Goal: Information Seeking & Learning: Find specific page/section

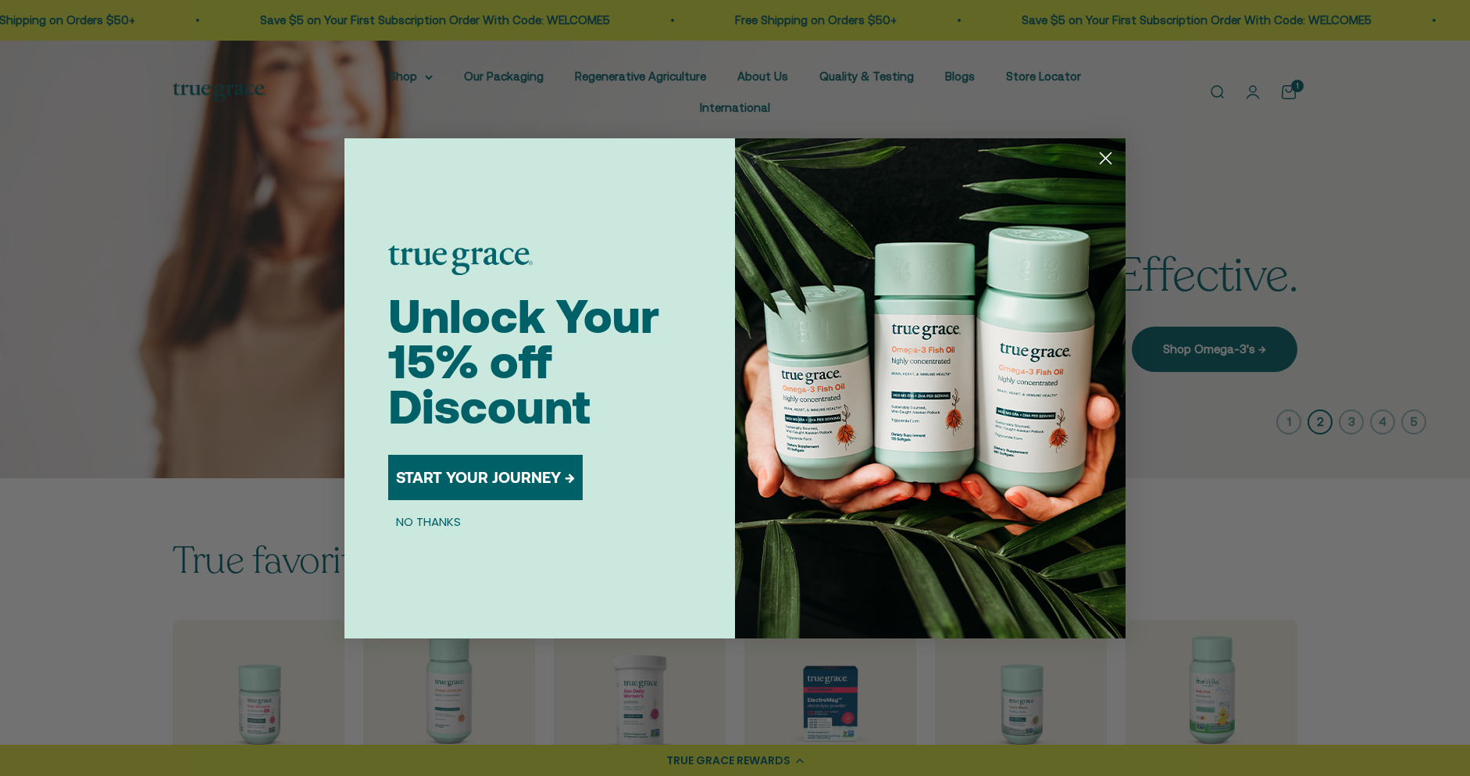
click at [1109, 158] on circle "Close dialog" at bounding box center [1106, 158] width 26 height 26
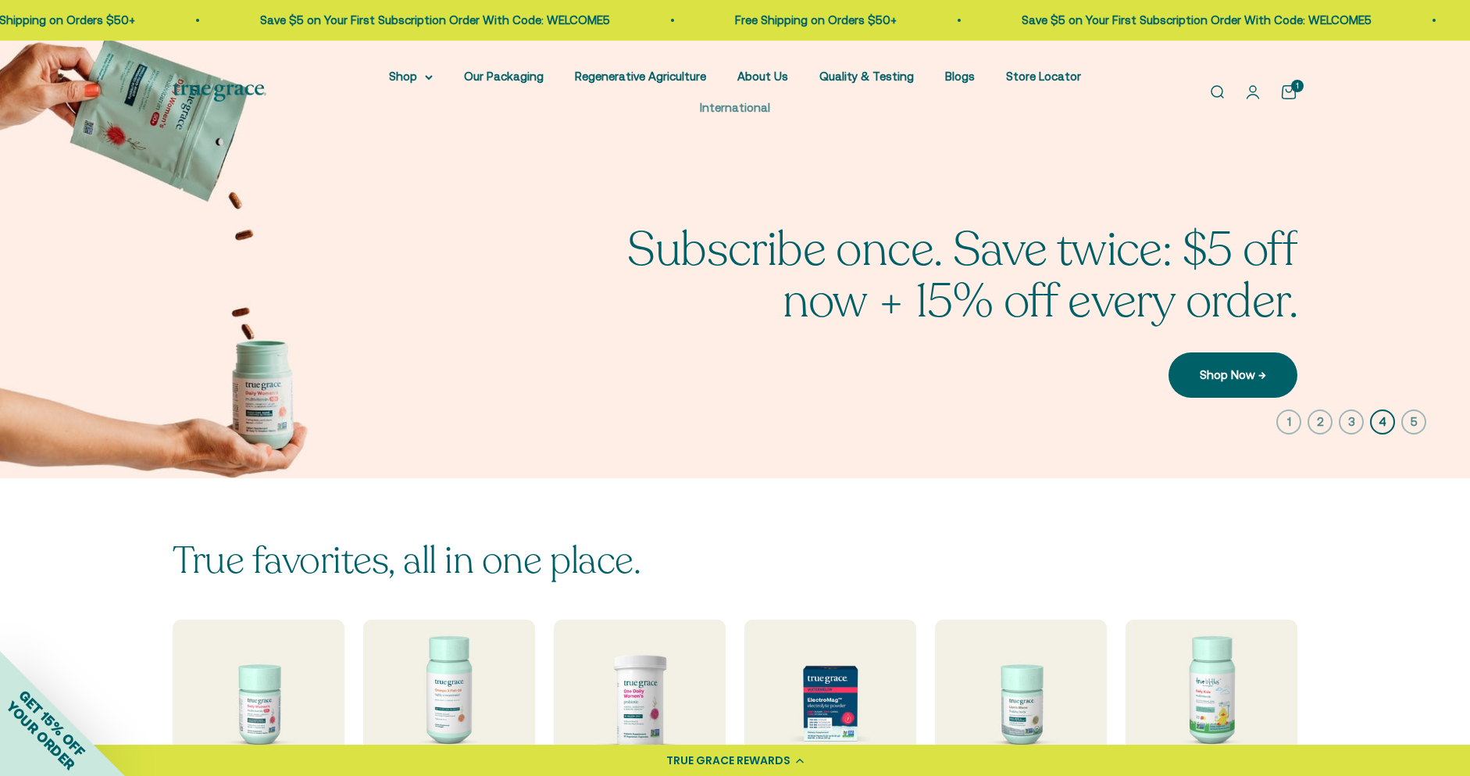
click at [728, 109] on link "International" at bounding box center [735, 107] width 70 height 13
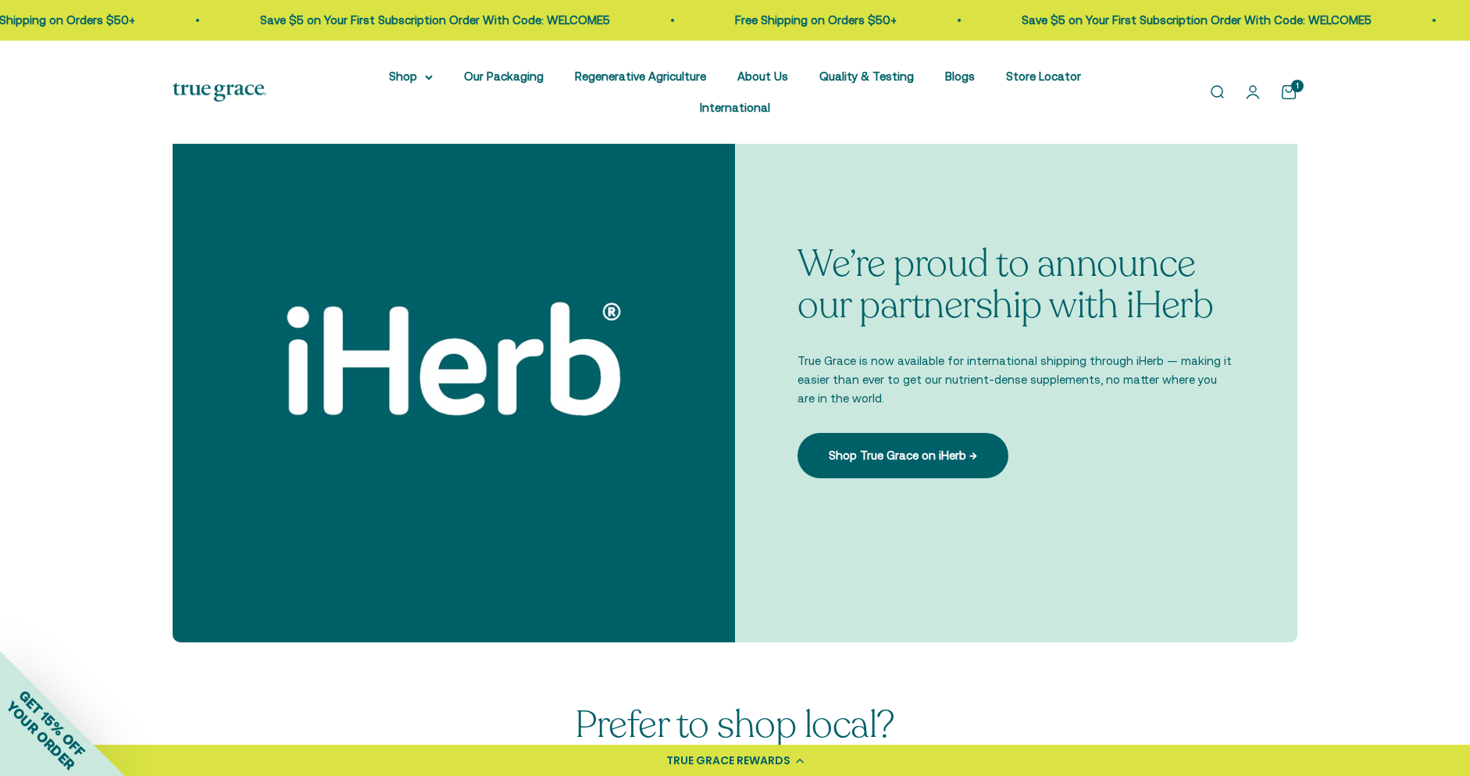
scroll to position [476, 0]
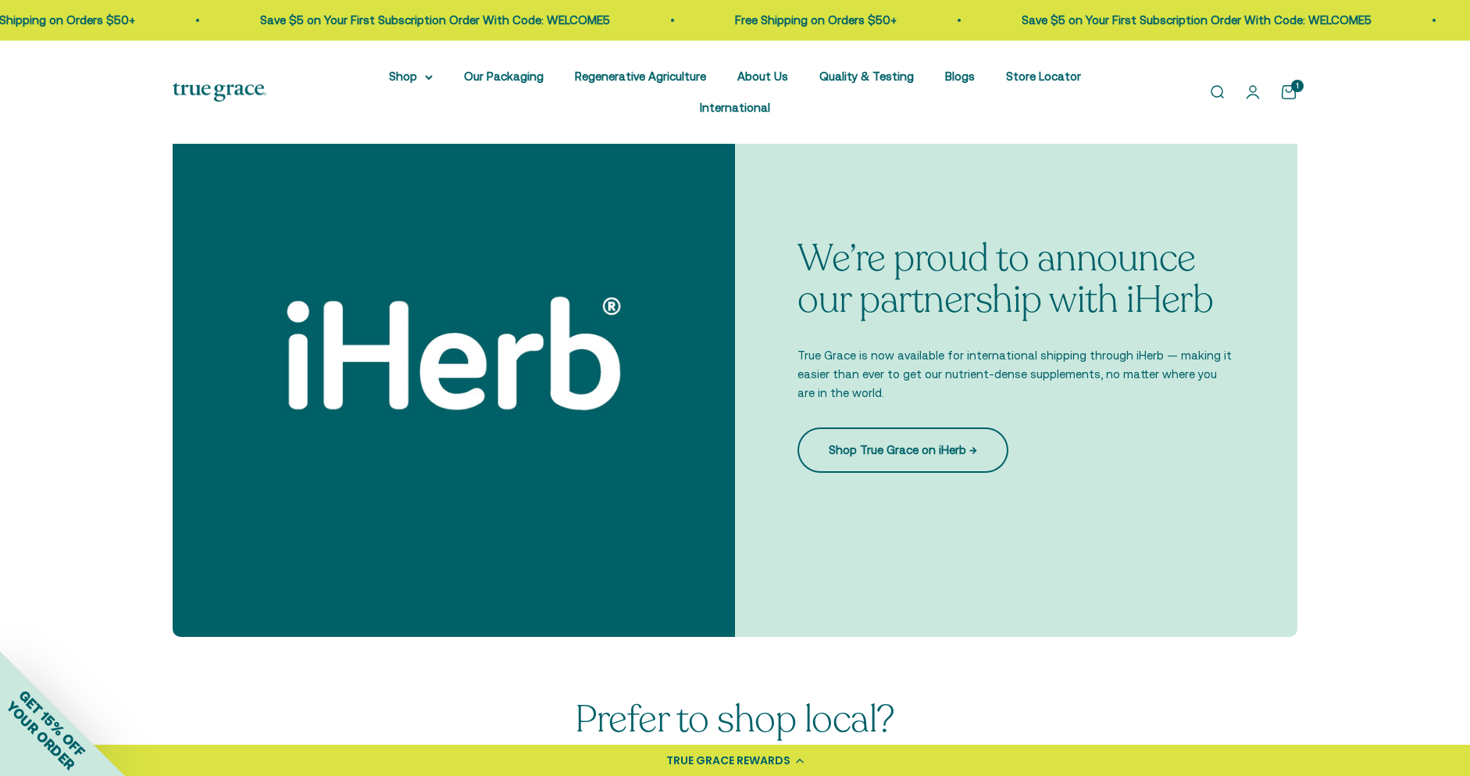
click at [913, 456] on link "Shop True Grace on iHerb →" at bounding box center [903, 449] width 211 height 45
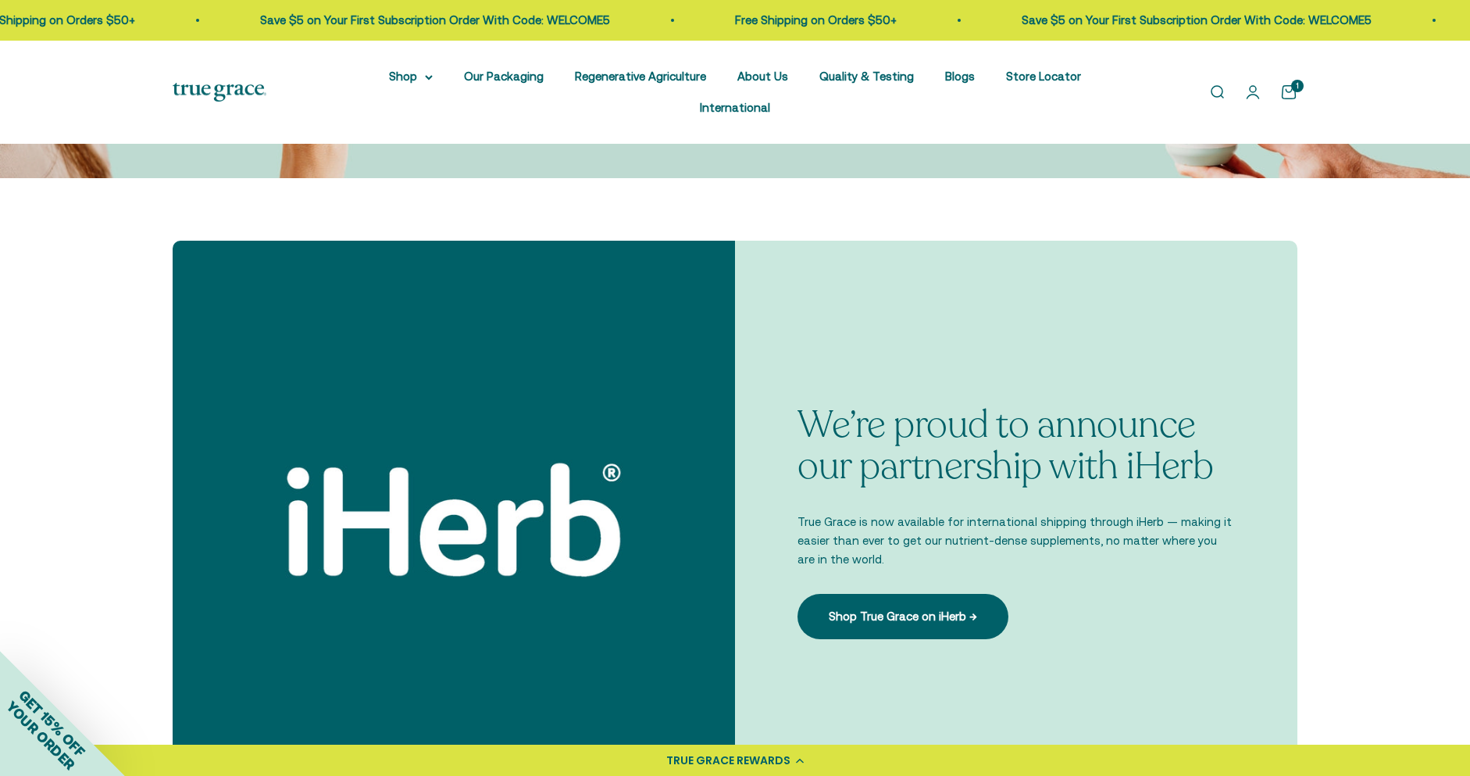
scroll to position [329, 0]
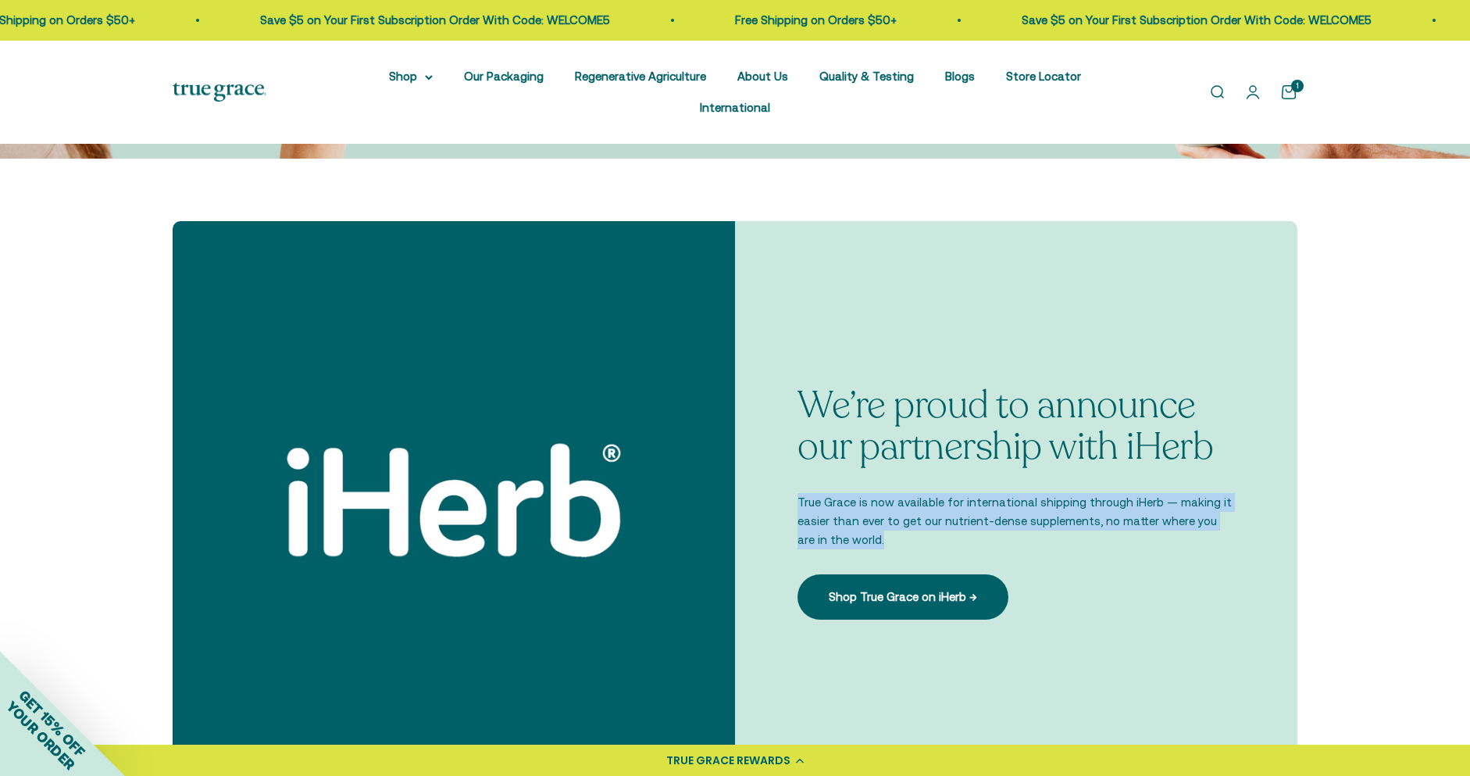
drag, startPoint x: 799, startPoint y: 499, endPoint x: 914, endPoint y: 538, distance: 121.3
click at [914, 538] on p "True Grace is now available for international shipping through iHerb — making i…" at bounding box center [1017, 521] width 438 height 56
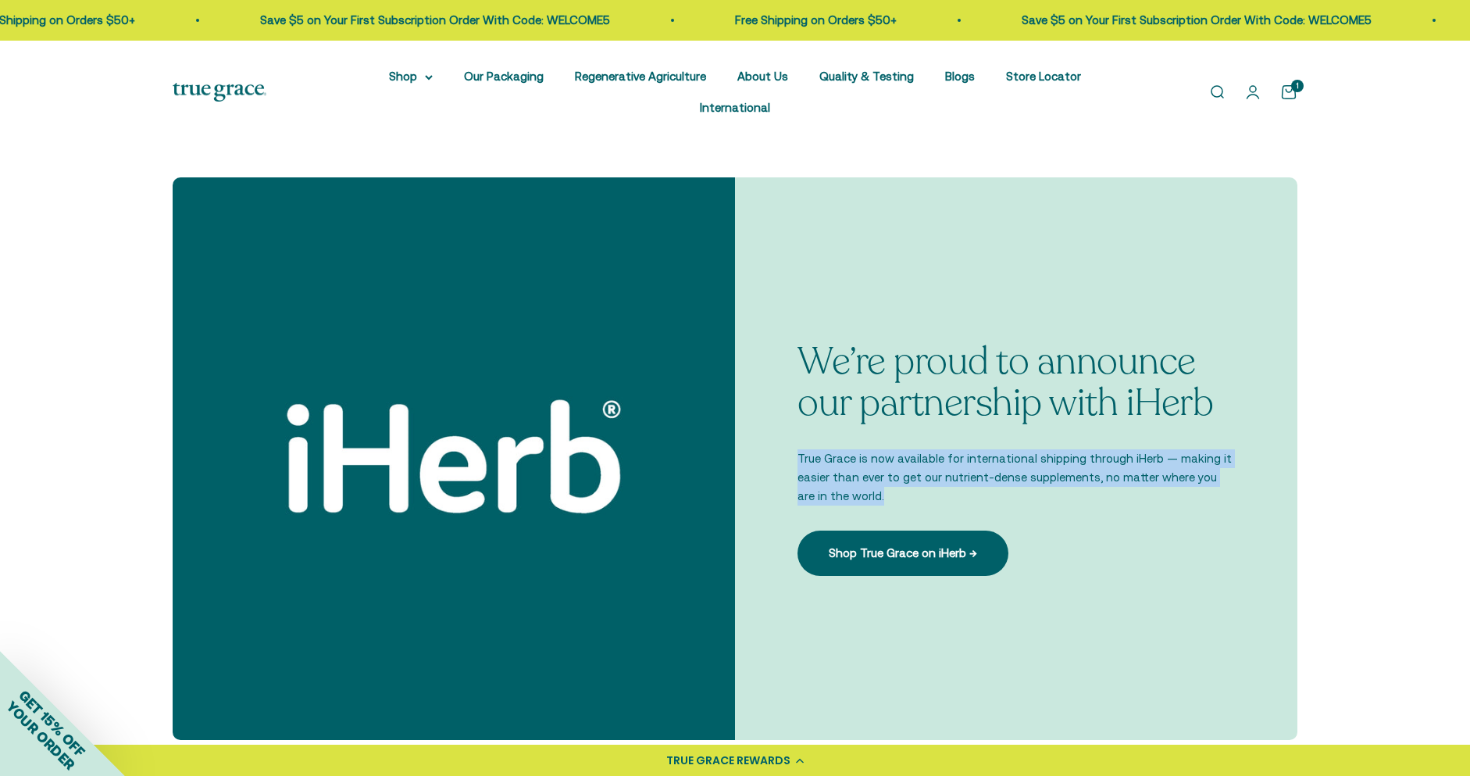
scroll to position [373, 0]
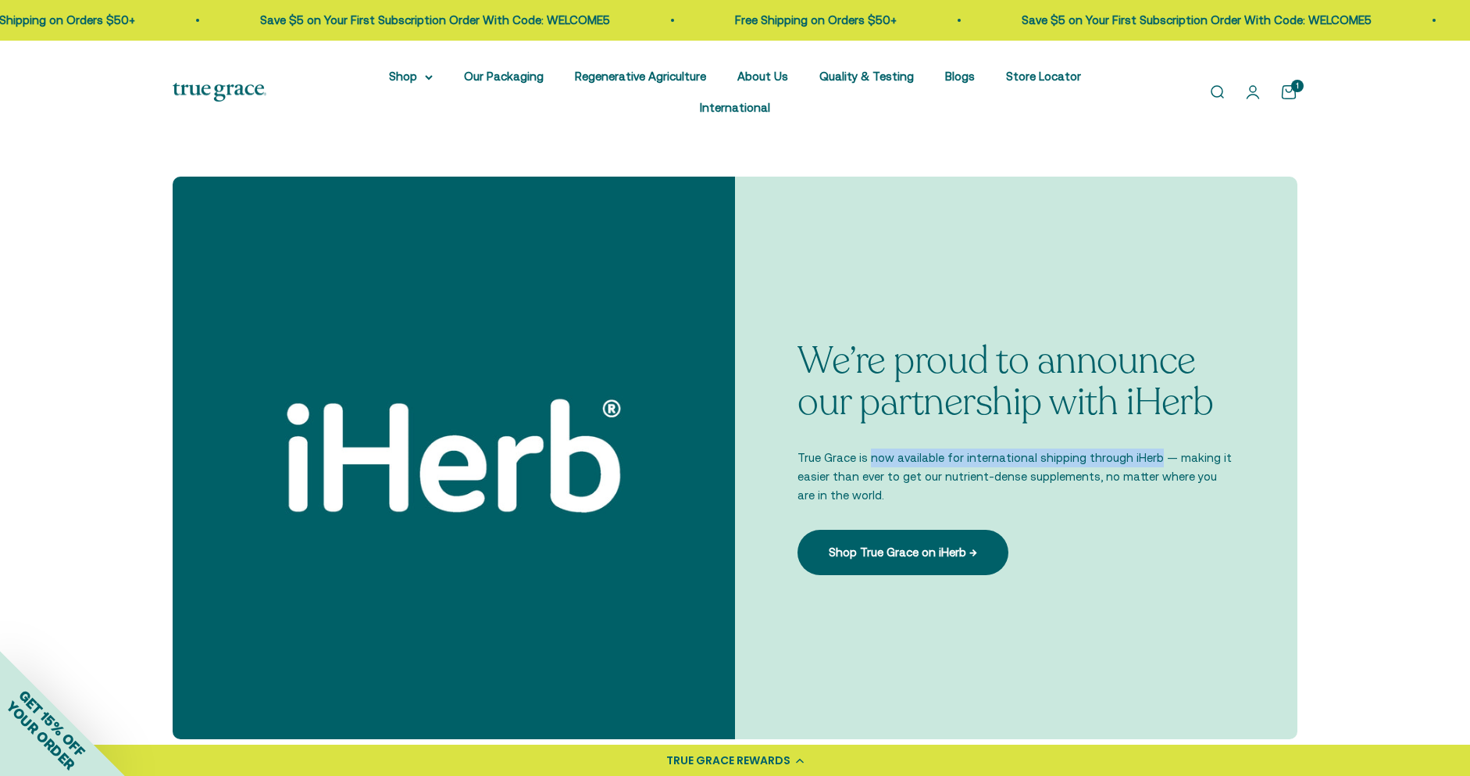
drag, startPoint x: 874, startPoint y: 457, endPoint x: 1145, endPoint y: 462, distance: 271.2
click at [1145, 462] on p "True Grace is now available for international shipping through iHerb — making i…" at bounding box center [1017, 476] width 438 height 56
click at [102, 182] on div "We’re proud to announce our partnership with iHerb True Grace is now available …" at bounding box center [735, 458] width 1470 height 688
